Goal: Navigation & Orientation: Understand site structure

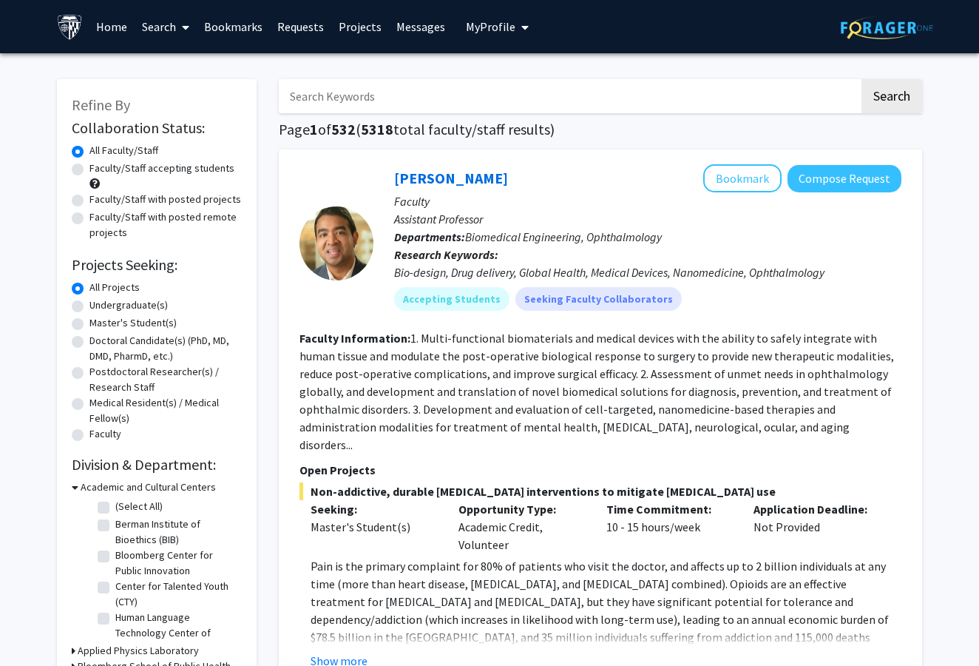
click at [487, 33] on span "My Profile" at bounding box center [491, 26] width 50 height 15
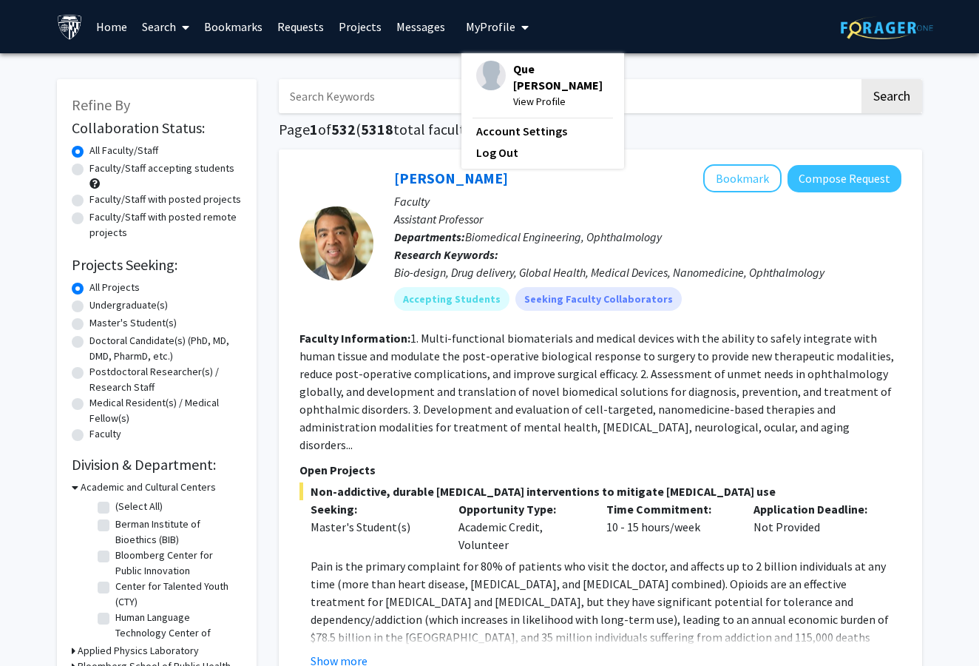
click at [362, 33] on link "Projects" at bounding box center [360, 27] width 58 height 52
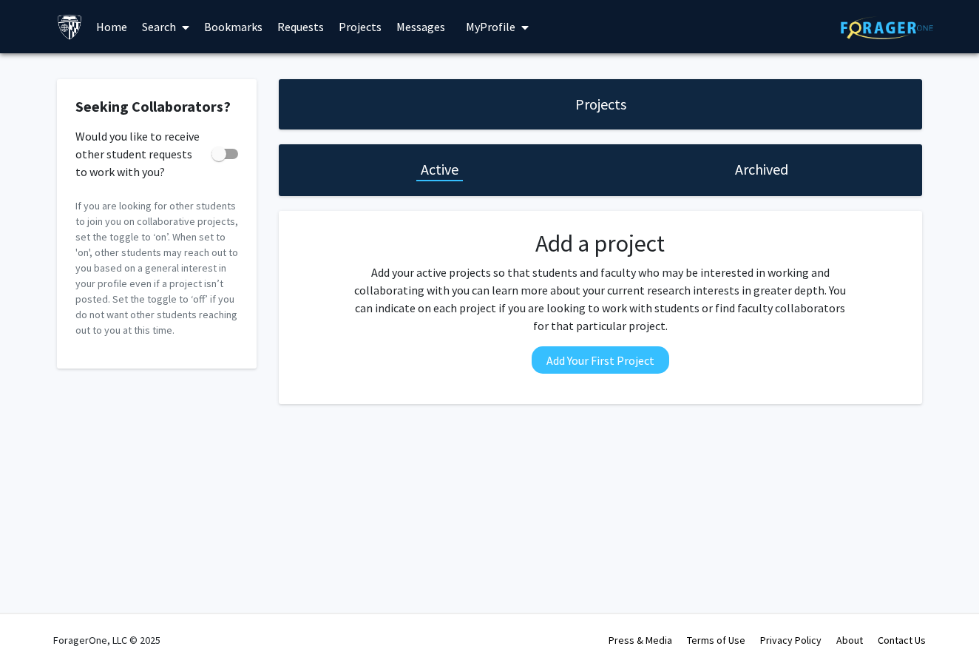
click at [313, 35] on link "Requests" at bounding box center [300, 27] width 61 height 52
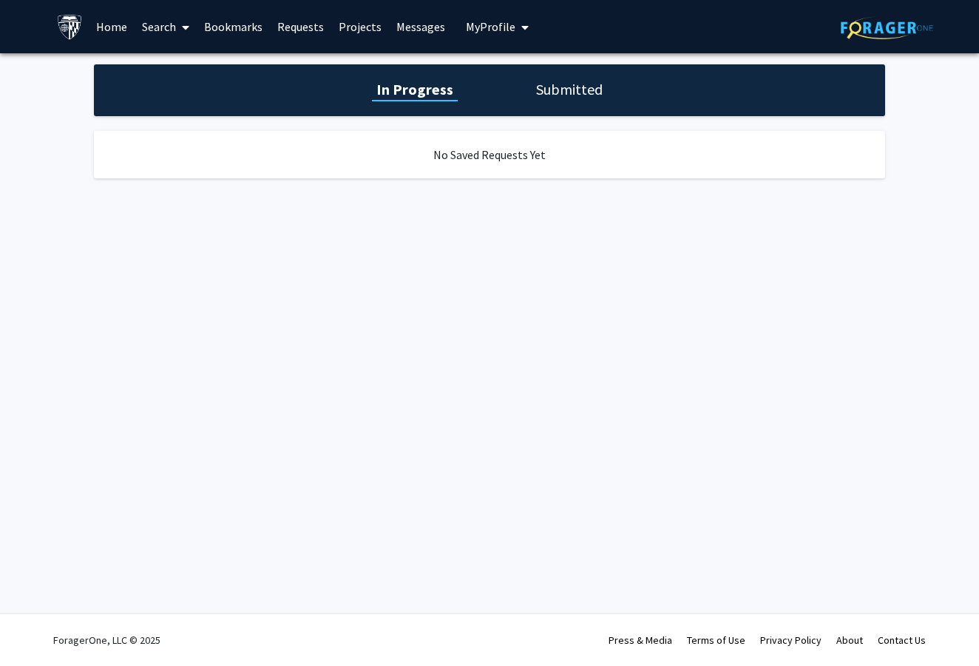
click at [258, 36] on link "Bookmarks" at bounding box center [233, 27] width 73 height 52
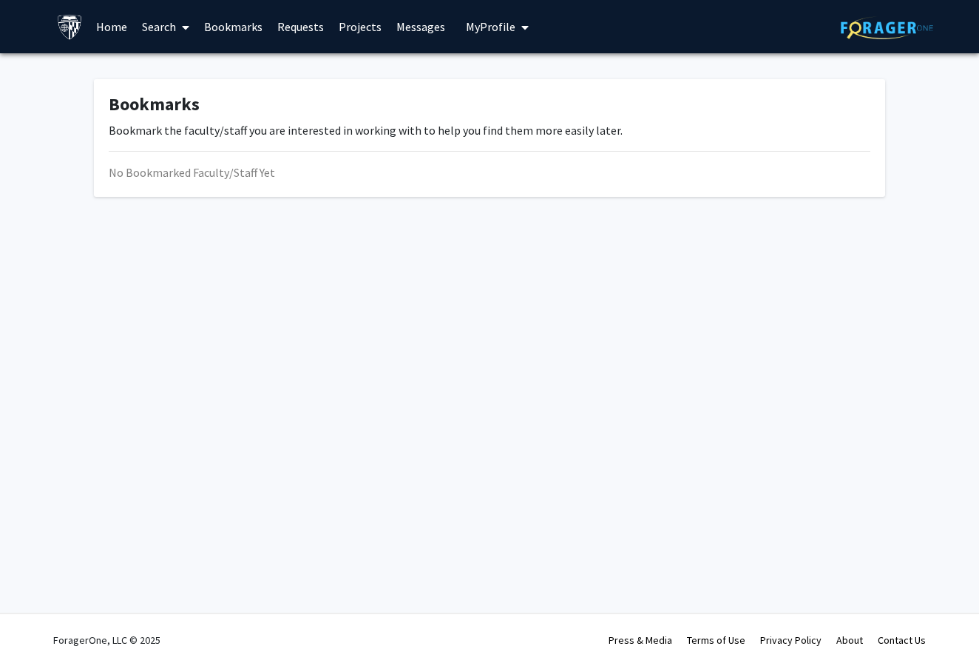
click at [163, 37] on link "Search" at bounding box center [166, 27] width 62 height 52
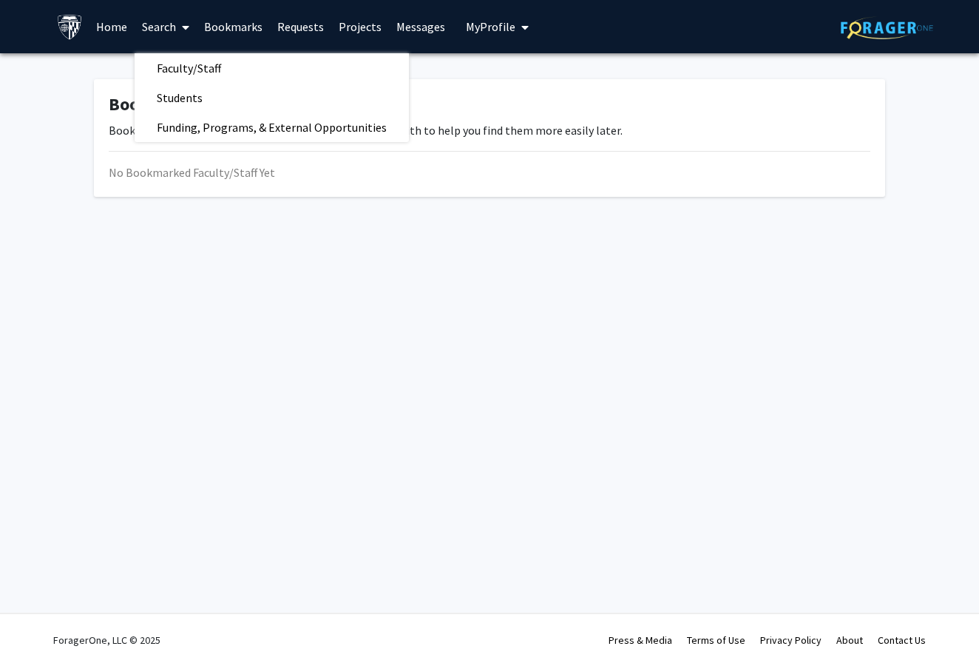
click at [115, 27] on link "Home" at bounding box center [112, 27] width 46 height 52
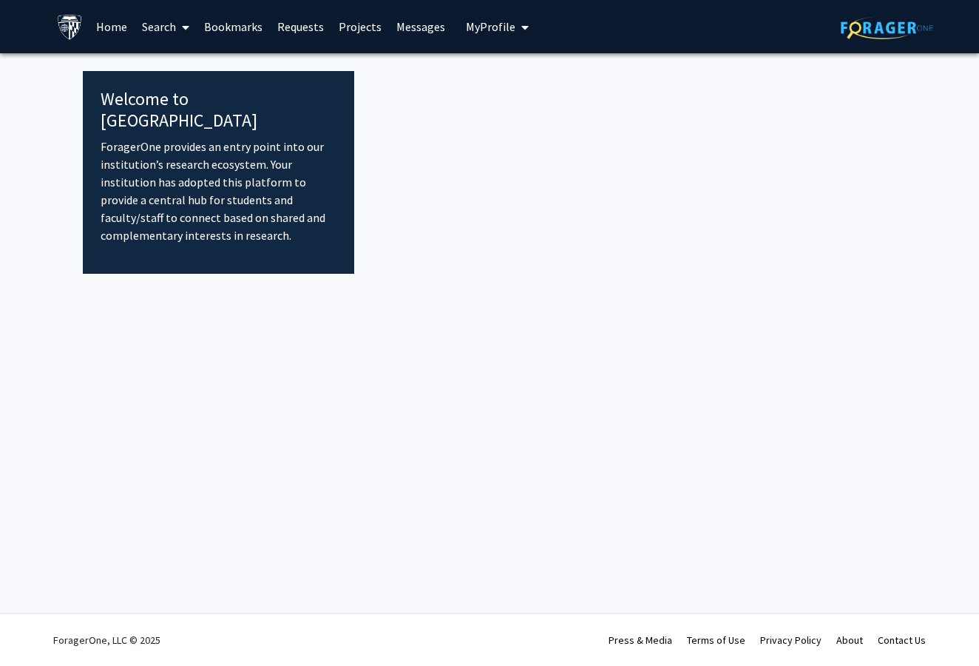
click at [405, 36] on link "Messages" at bounding box center [421, 27] width 64 height 52
